Goal: Check status: Check status

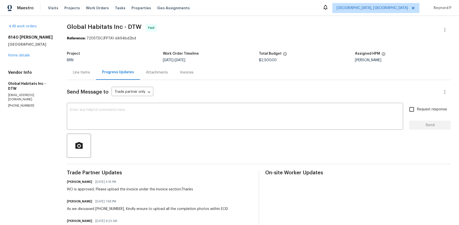
scroll to position [119, 0]
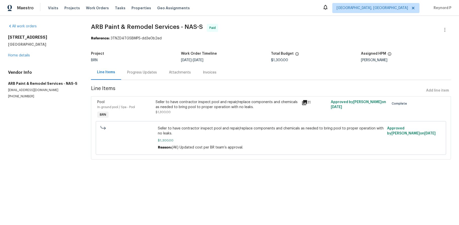
click at [144, 75] on div "Progress Updates" at bounding box center [142, 72] width 42 height 15
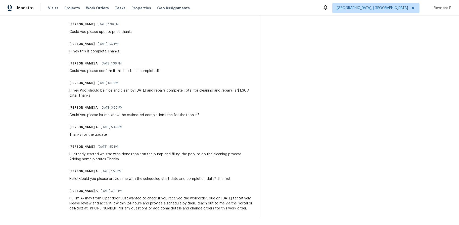
scroll to position [162, 0]
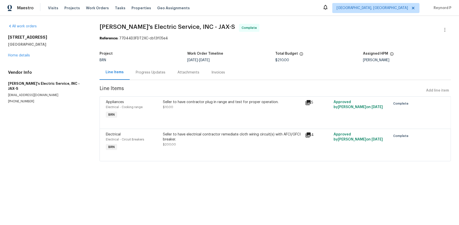
click at [152, 70] on div "Progress Updates" at bounding box center [151, 72] width 42 height 15
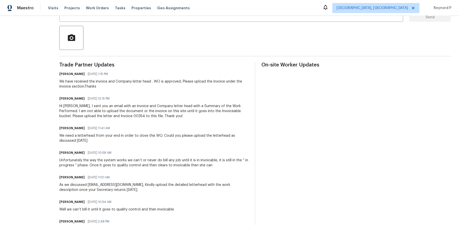
scroll to position [108, 0]
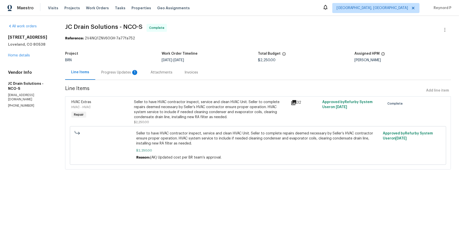
click at [170, 110] on div "Seller to have HVAC contractor inspect, service and clean HVAC Unit. Seller to …" at bounding box center [211, 110] width 154 height 20
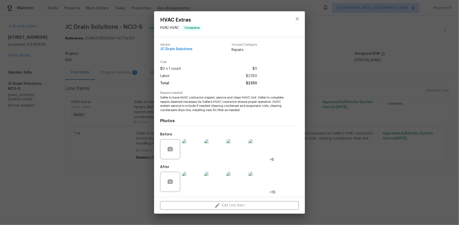
click at [113, 195] on div "HVAC Extras HVAC - HVAC Complete Vendor JC Drain Solutions Account Category Rep…" at bounding box center [229, 112] width 459 height 225
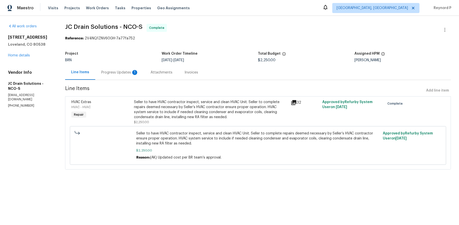
click at [121, 70] on div "Progress Updates 1" at bounding box center [119, 72] width 49 height 15
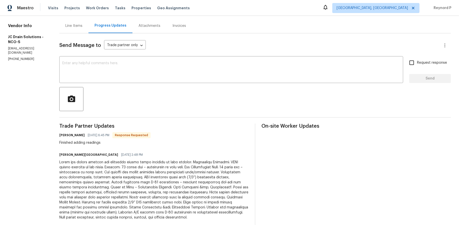
scroll to position [48, 0]
click at [188, 134] on div "Juan Cordova 08/29/2025 6:45 PM Response Requested Finished adding readings" at bounding box center [154, 138] width 190 height 14
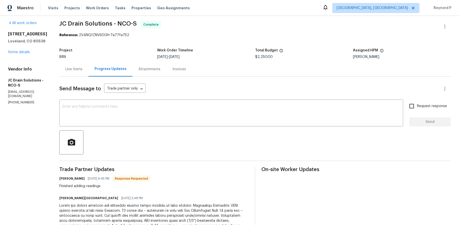
scroll to position [0, 0]
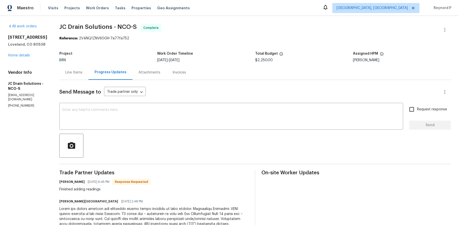
click at [181, 75] on div "Invoices" at bounding box center [179, 72] width 14 height 5
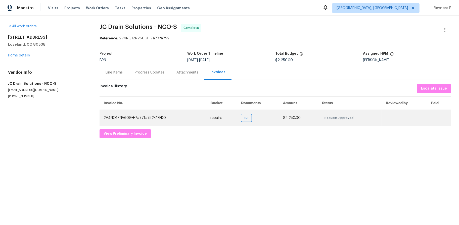
click at [148, 119] on td "2V4NQ1ZNV60GH-7a77fa752-77FD0" at bounding box center [153, 118] width 107 height 16
click at [244, 117] on span "PDF" at bounding box center [247, 118] width 7 height 5
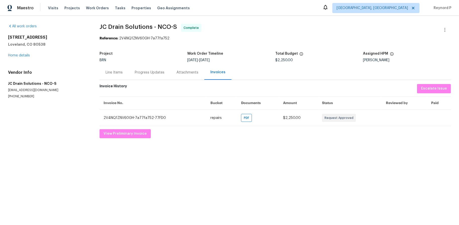
click at [297, 30] on span "JC Drain Solutions - NCO-S Complete" at bounding box center [269, 30] width 339 height 12
click at [212, 147] on html "Maestro Visits Projects Work Orders Tasks Properties Geo Assignments Albuquerqu…" at bounding box center [229, 73] width 459 height 147
click at [113, 72] on div "Line Items" at bounding box center [114, 72] width 17 height 5
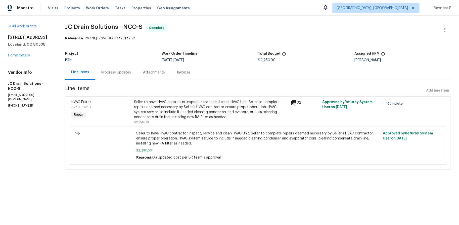
click at [289, 32] on span "JC Drain Solutions - NCO-S Complete" at bounding box center [252, 30] width 374 height 12
click at [114, 73] on div "Progress Updates" at bounding box center [116, 72] width 30 height 5
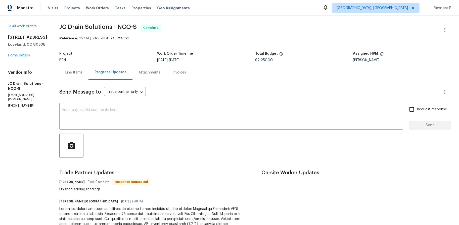
click at [76, 74] on div "Line Items" at bounding box center [73, 72] width 17 height 5
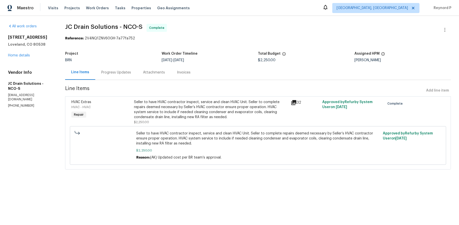
click at [156, 113] on div "Seller to have HVAC contractor inspect, service and clean HVAC Unit. Seller to …" at bounding box center [211, 110] width 154 height 20
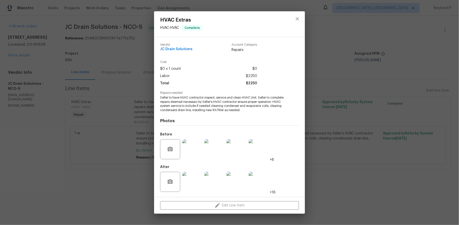
click at [185, 184] on img at bounding box center [192, 182] width 20 height 20
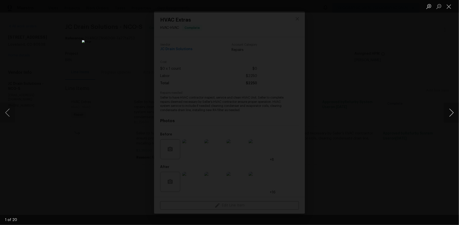
click at [450, 111] on button "Next image" at bounding box center [451, 113] width 15 height 20
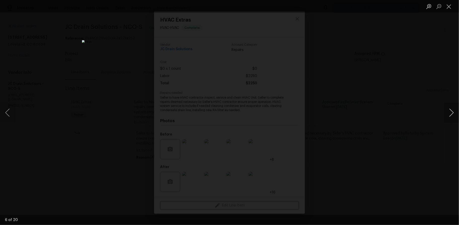
click at [450, 111] on button "Next image" at bounding box center [451, 113] width 15 height 20
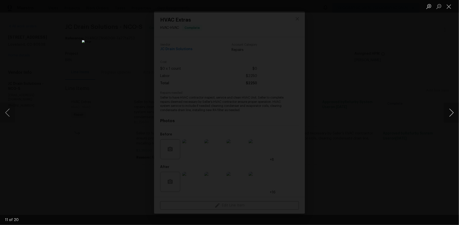
click at [450, 111] on button "Next image" at bounding box center [451, 113] width 15 height 20
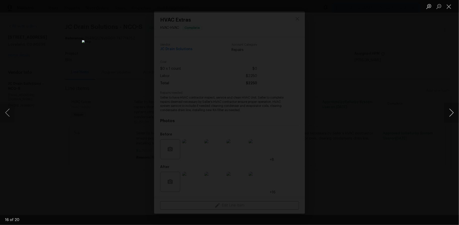
click at [450, 111] on button "Next image" at bounding box center [451, 113] width 15 height 20
click at [397, 109] on div "Lightbox" at bounding box center [229, 112] width 459 height 225
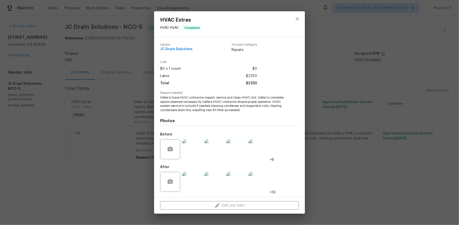
click at [340, 48] on div "HVAC Extras HVAC - HVAC Complete Vendor JC Drain Solutions Account Category Rep…" at bounding box center [229, 112] width 459 height 225
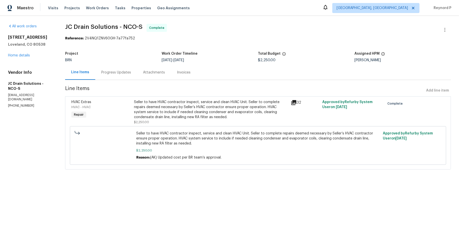
click at [118, 75] on div "Progress Updates" at bounding box center [116, 72] width 30 height 5
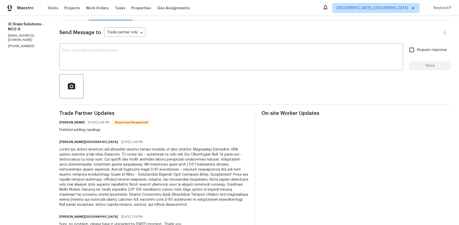
scroll to position [60, 0]
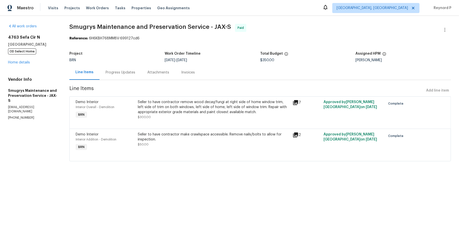
click at [125, 78] on div "Progress Updates" at bounding box center [121, 72] width 42 height 15
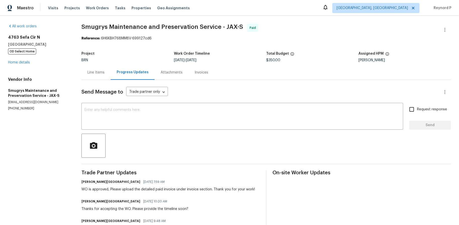
scroll to position [30, 0]
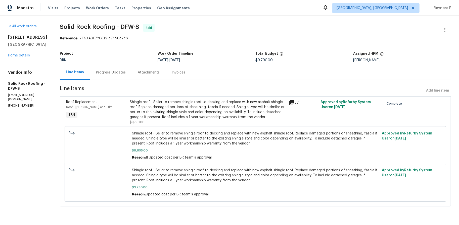
click at [112, 72] on div "Progress Updates" at bounding box center [111, 72] width 30 height 5
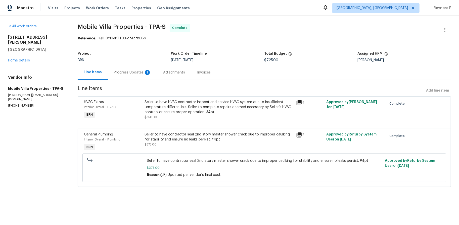
click at [127, 74] on div "Progress Updates 1" at bounding box center [132, 72] width 37 height 5
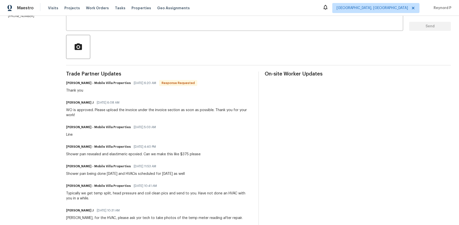
scroll to position [97, 0]
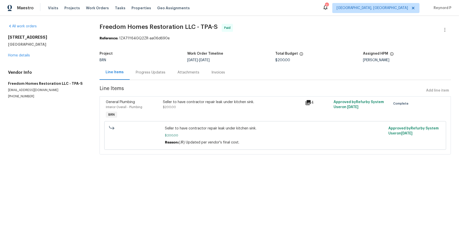
click at [151, 73] on div "Progress Updates" at bounding box center [151, 72] width 30 height 5
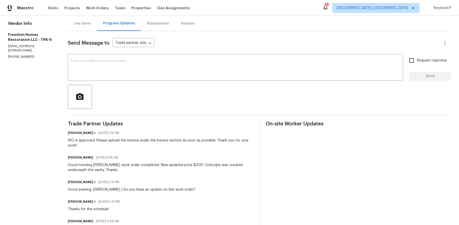
scroll to position [32, 0]
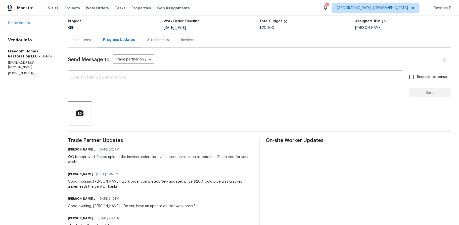
click at [83, 41] on div "Line Items" at bounding box center [82, 40] width 17 height 5
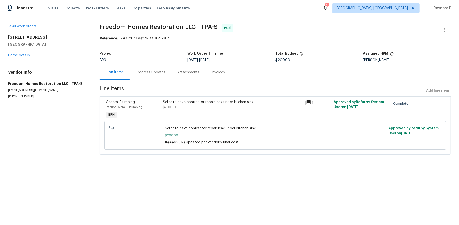
click at [184, 108] on div "Seller to have contractor repair leak under kitchen sink. $200.00" at bounding box center [233, 105] width 140 height 10
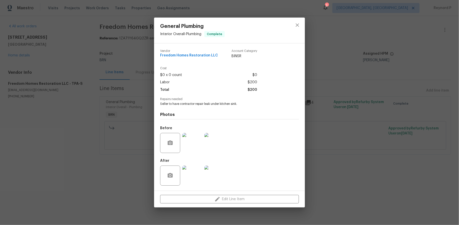
click at [115, 176] on div "General Plumbing Interior Overall - Plumbing Complete Vendor Freedom Homes Rest…" at bounding box center [229, 112] width 459 height 225
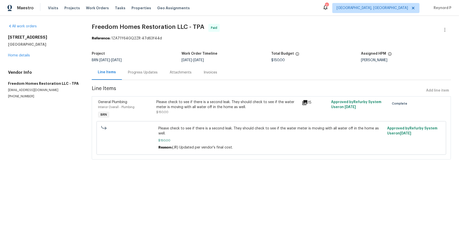
click at [142, 74] on div "Progress Updates" at bounding box center [143, 72] width 30 height 5
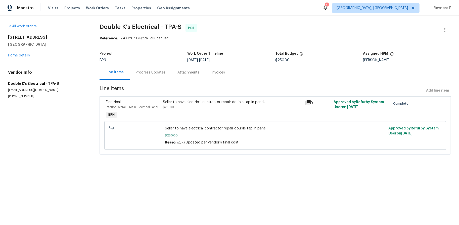
click at [160, 72] on div "Progress Updates" at bounding box center [151, 72] width 30 height 5
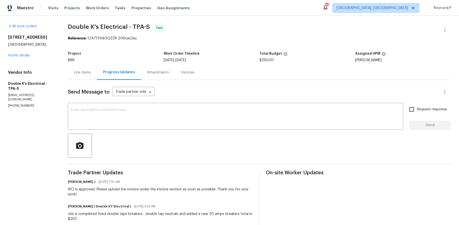
click at [85, 72] on div "Line Items" at bounding box center [82, 72] width 17 height 5
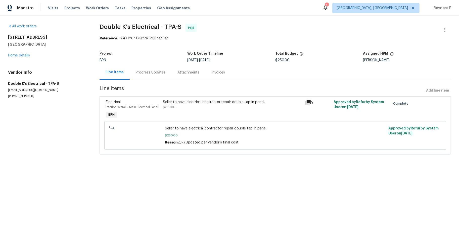
click at [210, 112] on div "Seller to have electrical contractor repair double tap in panel. $250.00" at bounding box center [232, 109] width 143 height 23
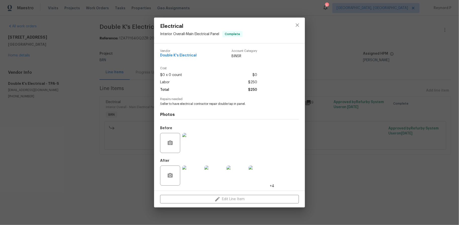
click at [110, 177] on div "Electrical Interior Overall - Main Electrical Panel Complete Vendor Double K's …" at bounding box center [229, 112] width 459 height 225
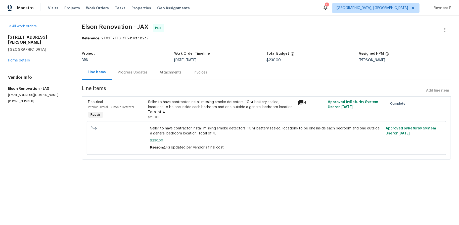
click at [133, 77] on div "Progress Updates" at bounding box center [133, 72] width 42 height 15
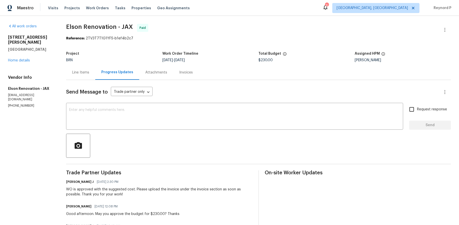
scroll to position [90, 0]
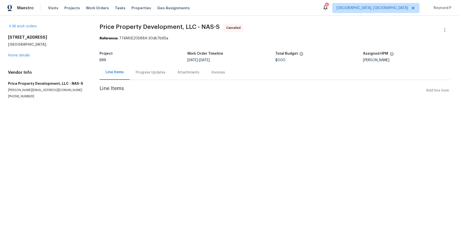
click at [150, 75] on div "Progress Updates" at bounding box center [151, 72] width 42 height 15
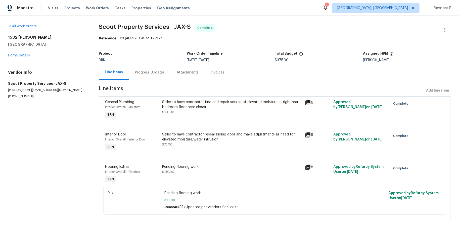
click at [153, 73] on div "Progress Updates" at bounding box center [150, 72] width 30 height 5
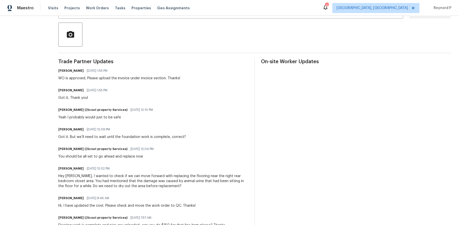
scroll to position [111, 0]
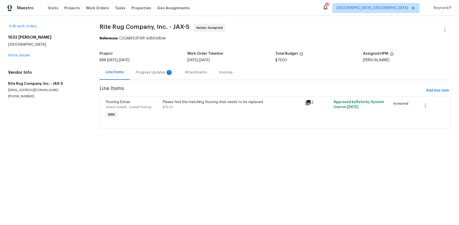
click at [158, 72] on div "Progress Updates 1" at bounding box center [154, 72] width 37 height 5
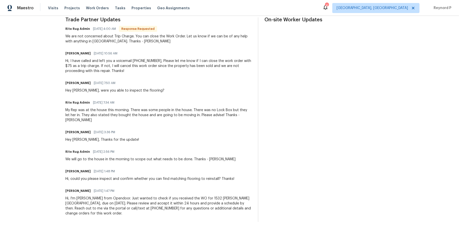
scroll to position [105, 0]
